Goal: Task Accomplishment & Management: Manage account settings

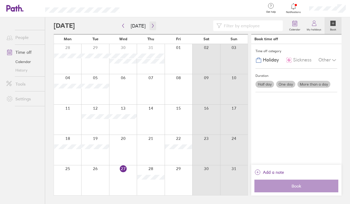
click at [152, 27] on icon "button" at bounding box center [153, 26] width 2 height 4
click at [153, 25] on button "button" at bounding box center [152, 25] width 7 height 9
click at [152, 25] on icon "button" at bounding box center [153, 26] width 4 height 4
click at [126, 149] on div at bounding box center [123, 150] width 28 height 30
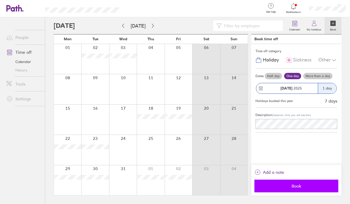
click at [302, 185] on span "Book" at bounding box center [296, 186] width 76 height 5
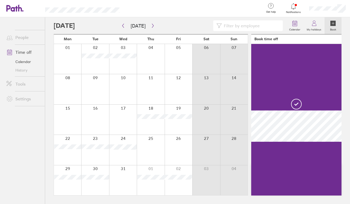
click at [123, 174] on div at bounding box center [123, 181] width 28 height 30
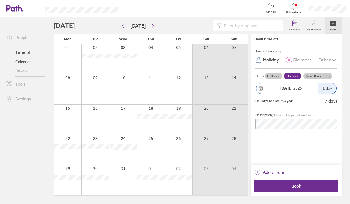
click at [127, 175] on div at bounding box center [123, 181] width 28 height 30
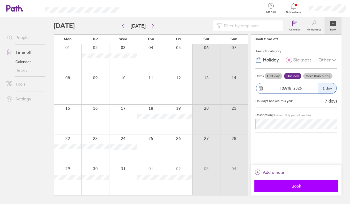
click at [290, 188] on span "Book" at bounding box center [296, 186] width 76 height 5
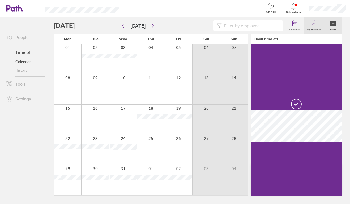
click at [314, 28] on label "My holidays" at bounding box center [313, 29] width 21 height 5
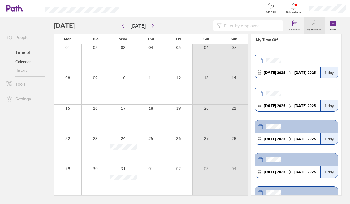
click at [324, 11] on div at bounding box center [327, 8] width 45 height 17
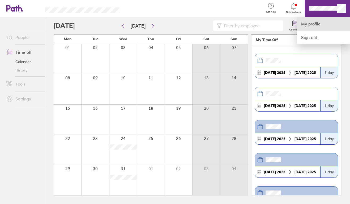
click at [319, 26] on link "My profile" at bounding box center [323, 24] width 53 height 14
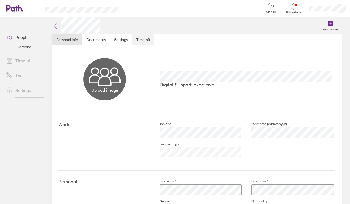
click at [145, 39] on link "Time off" at bounding box center [143, 39] width 22 height 11
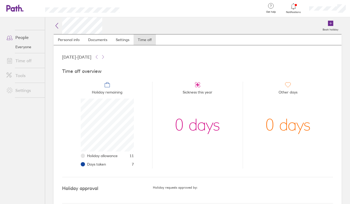
scroll to position [7, 0]
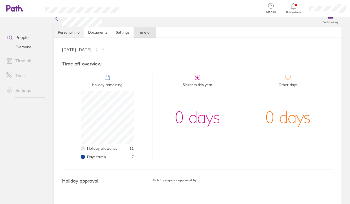
click at [71, 32] on link "Personal info" at bounding box center [69, 32] width 30 height 11
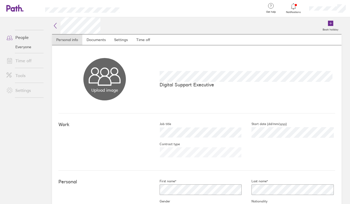
click at [322, 6] on div at bounding box center [327, 8] width 45 height 17
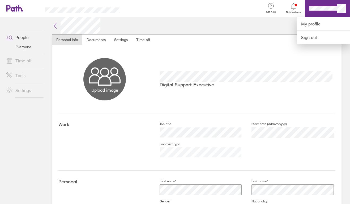
click at [247, 25] on div at bounding box center [175, 102] width 350 height 204
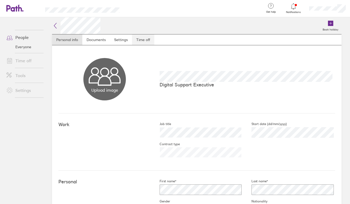
click at [142, 40] on link "Time off" at bounding box center [143, 39] width 22 height 11
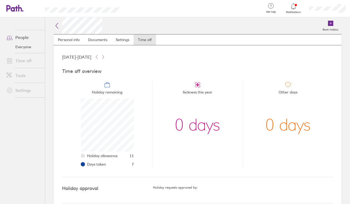
scroll to position [7, 0]
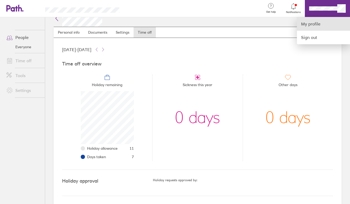
click at [311, 24] on link "My profile" at bounding box center [323, 24] width 53 height 14
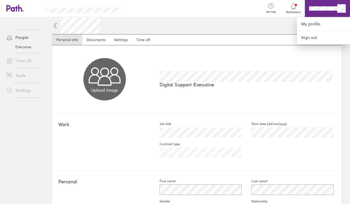
click at [81, 23] on div at bounding box center [175, 102] width 350 height 204
click at [312, 24] on link "My profile" at bounding box center [323, 24] width 53 height 14
click at [150, 21] on div at bounding box center [175, 102] width 350 height 204
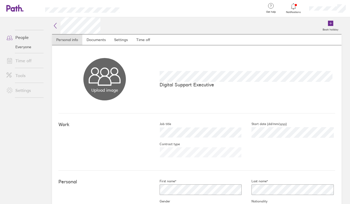
click at [55, 25] on icon at bounding box center [55, 26] width 6 height 6
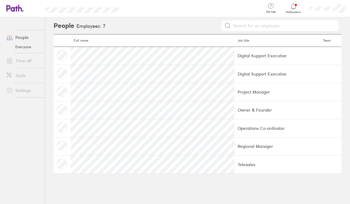
click at [23, 60] on link "Time off" at bounding box center [23, 60] width 43 height 11
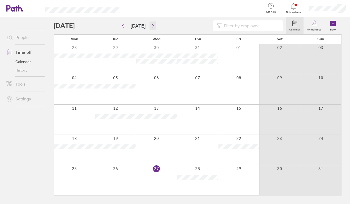
click at [151, 28] on icon "button" at bounding box center [153, 26] width 4 height 4
click at [314, 28] on label "My holidays" at bounding box center [313, 29] width 21 height 5
